Goal: Task Accomplishment & Management: Use online tool/utility

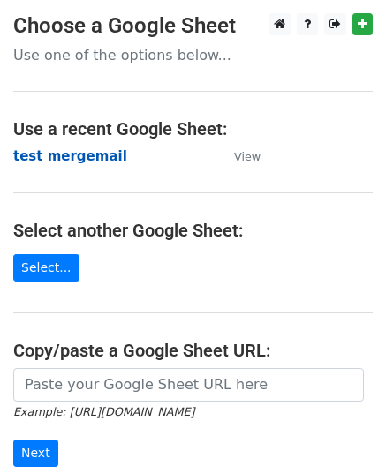
click at [56, 156] on strong "test mergemail" at bounding box center [70, 156] width 114 height 16
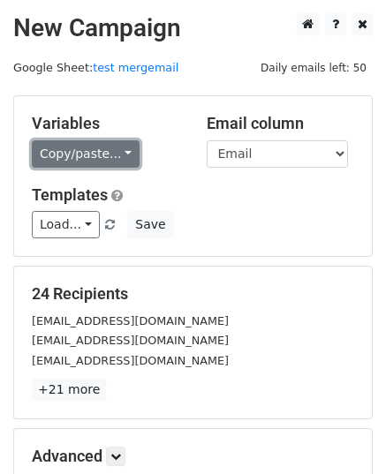
click at [105, 153] on link "Copy/paste..." at bounding box center [86, 153] width 108 height 27
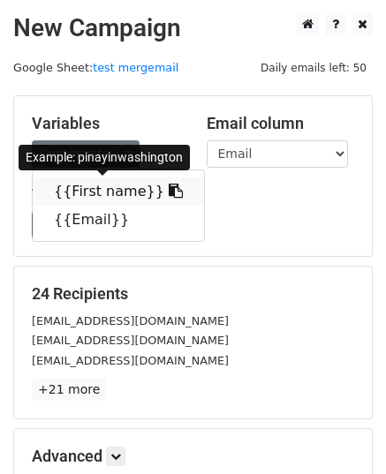
click at [94, 194] on link "{{First name}}" at bounding box center [118, 191] width 171 height 28
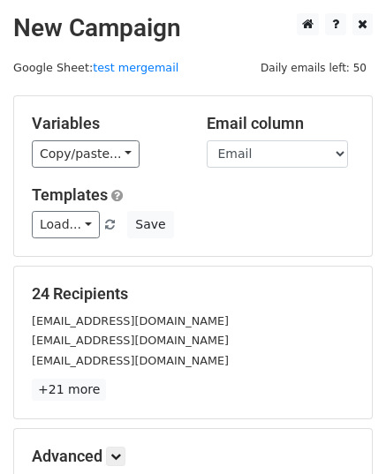
scroll to position [208, 0]
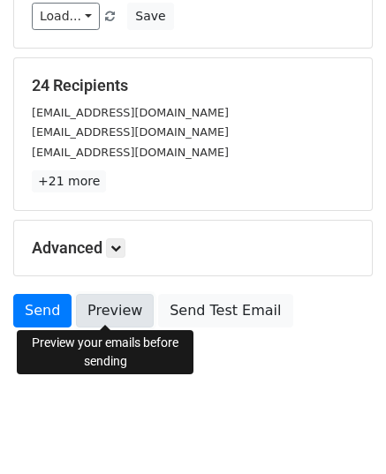
click at [94, 314] on link "Preview" at bounding box center [115, 311] width 78 height 34
click at [115, 310] on link "Preview" at bounding box center [115, 311] width 78 height 34
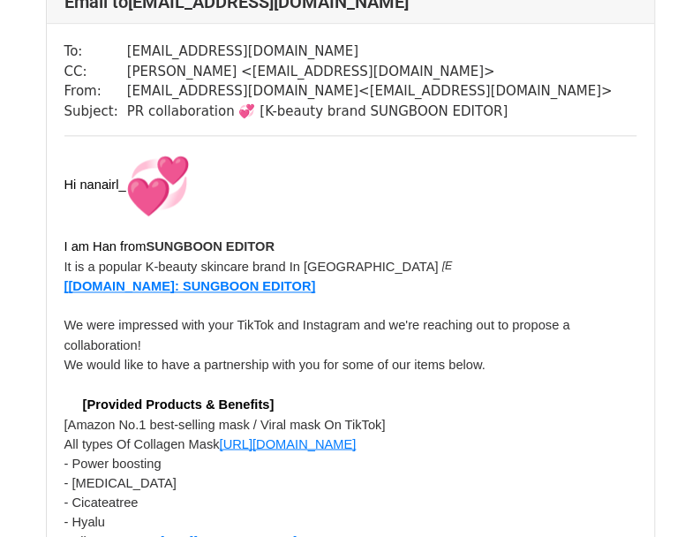
scroll to position [3091, 0]
